Goal: Find specific page/section: Find specific page/section

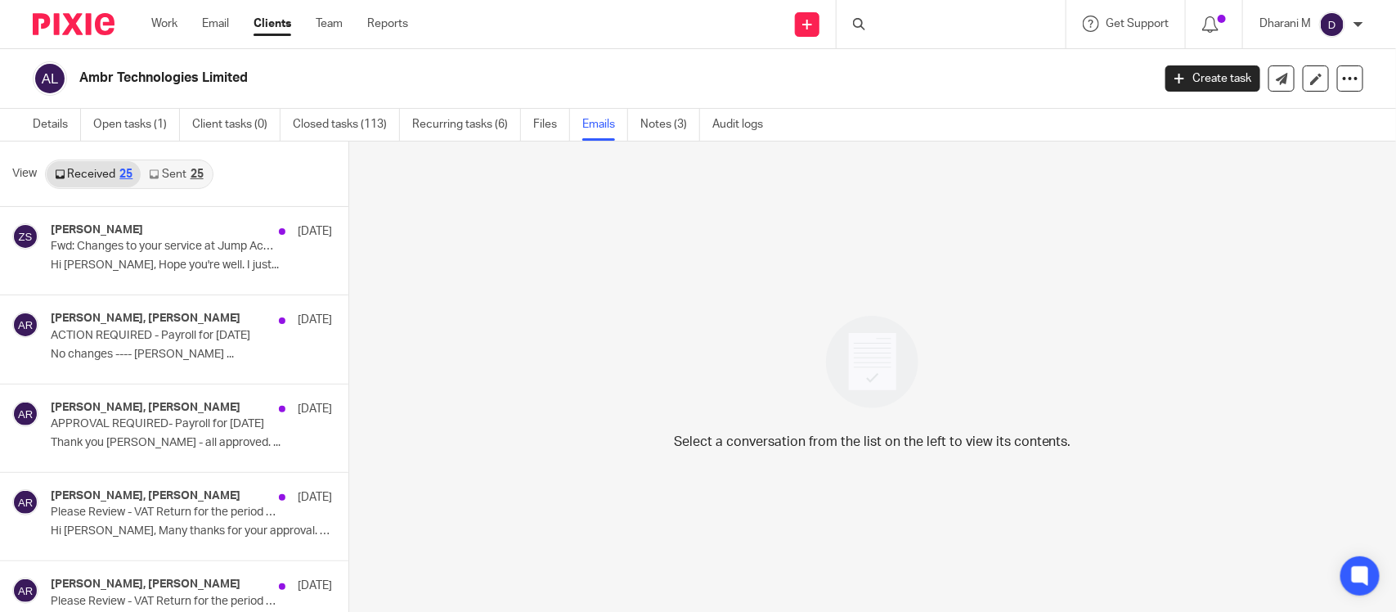
click at [946, 25] on div at bounding box center [950, 24] width 229 height 48
click at [936, 19] on div at bounding box center [950, 24] width 229 height 48
click at [904, 18] on div at bounding box center [950, 24] width 229 height 48
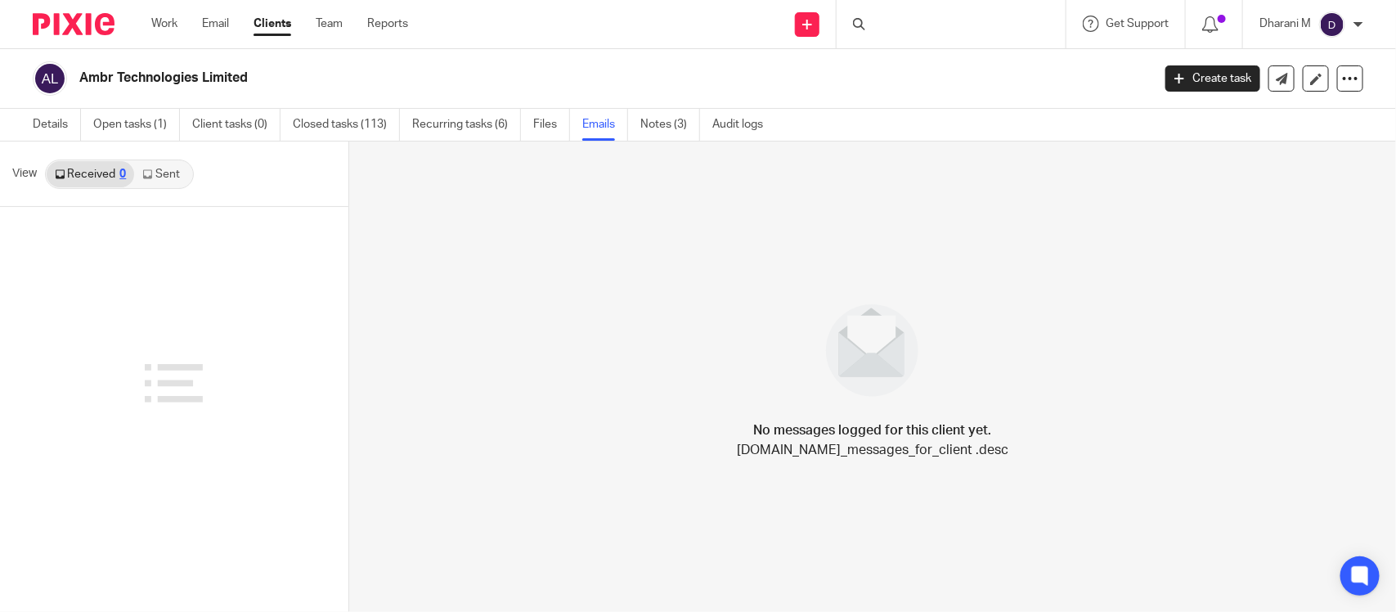
click at [916, 21] on div at bounding box center [950, 24] width 229 height 48
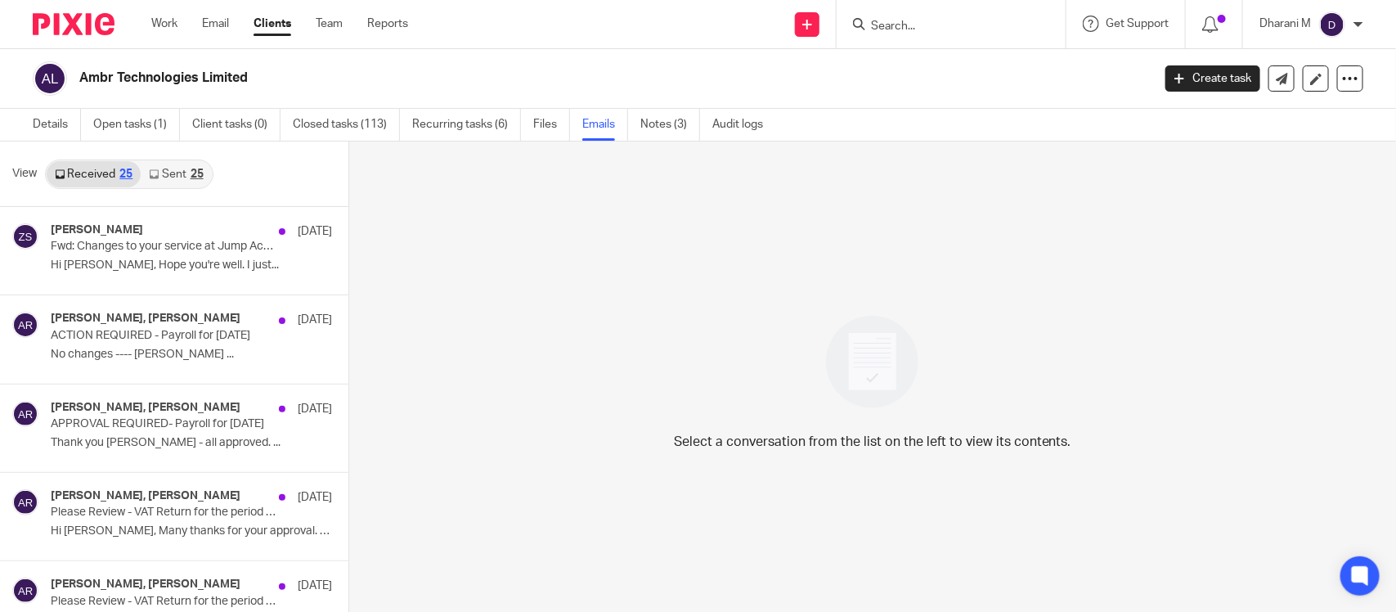
click at [896, 27] on input "Search" at bounding box center [942, 27] width 147 height 15
type input "zaman"
click at [992, 74] on link at bounding box center [967, 71] width 203 height 38
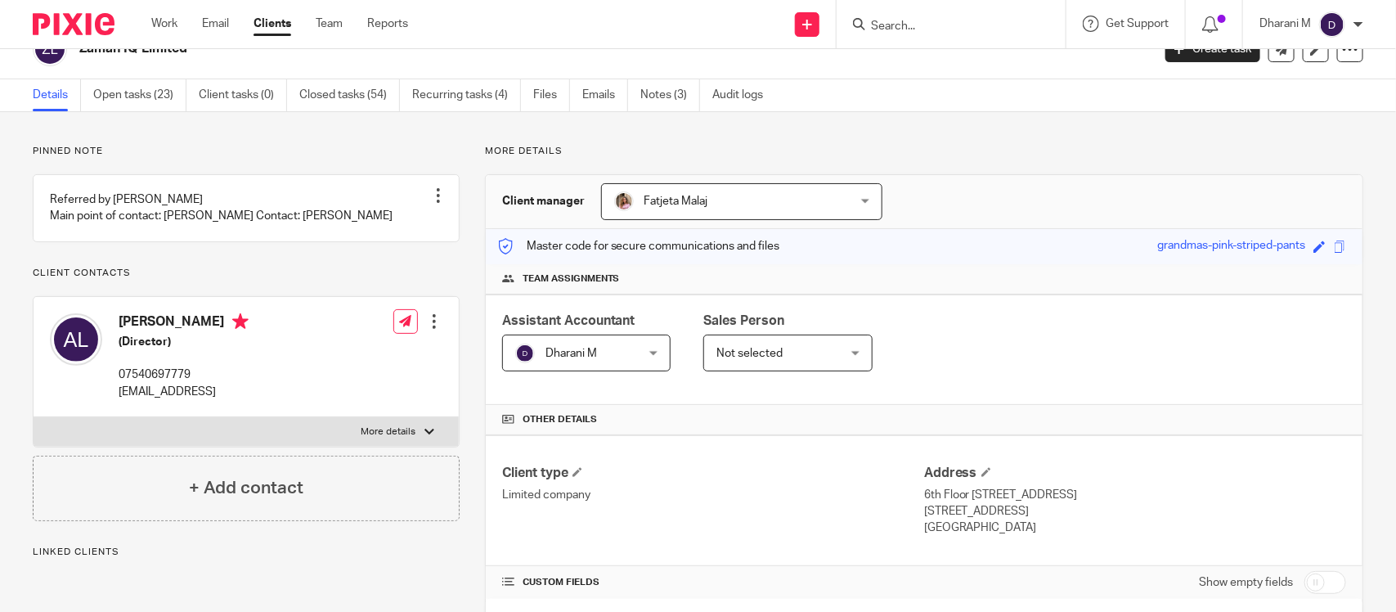
scroll to position [540, 0]
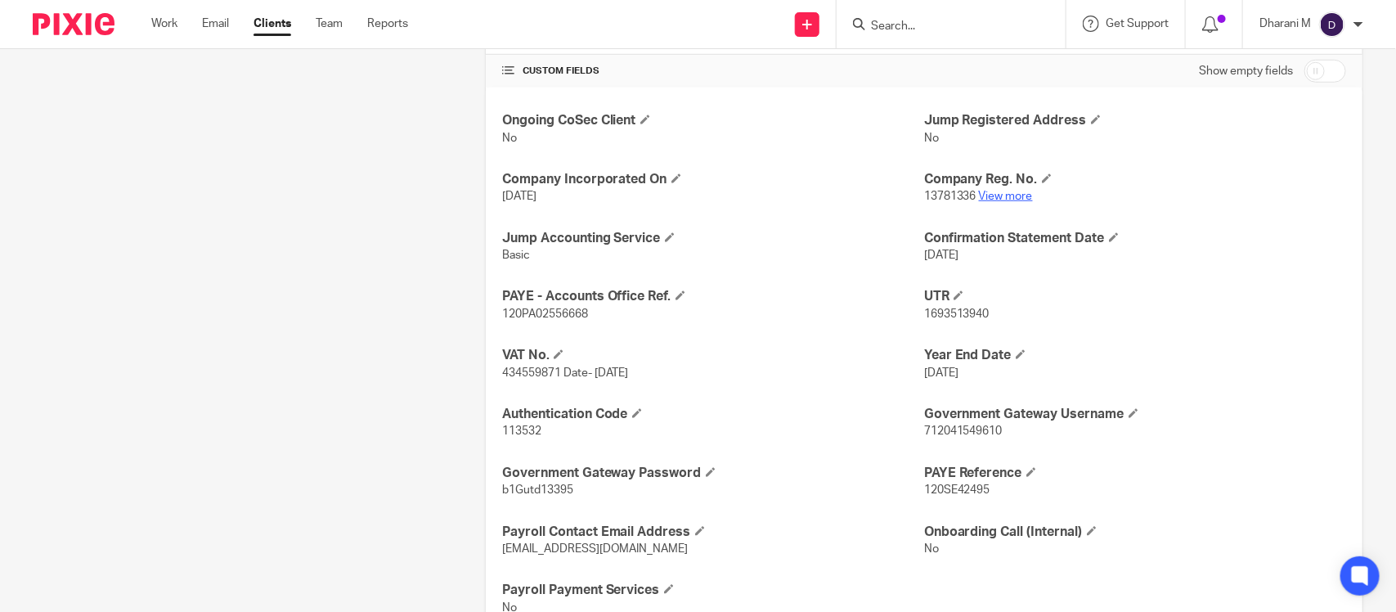
click at [1014, 197] on link "View more" at bounding box center [1006, 196] width 54 height 11
